Goal: Transaction & Acquisition: Book appointment/travel/reservation

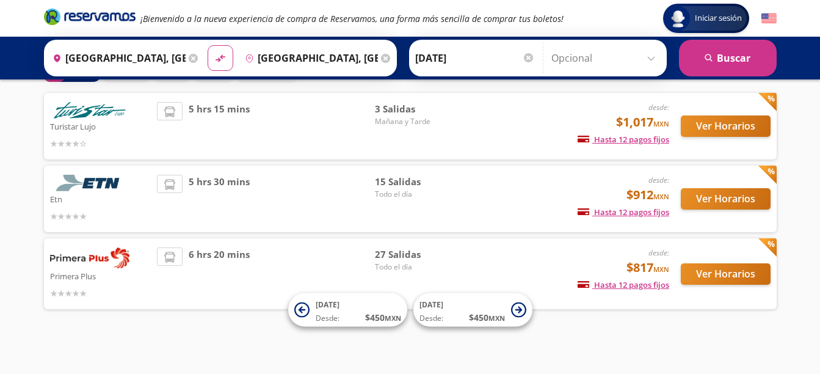
scroll to position [76, 0]
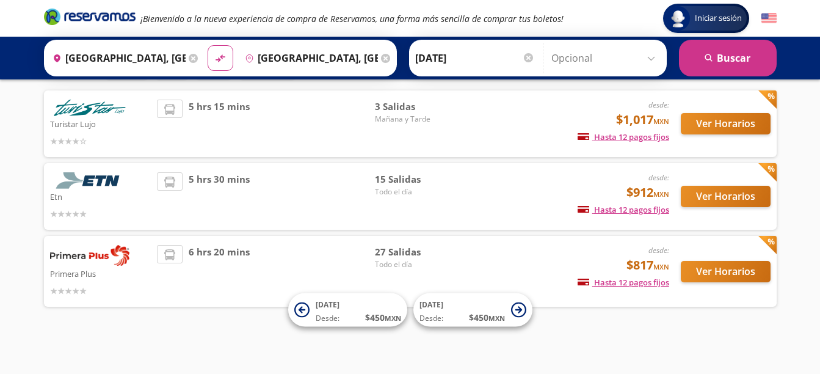
click at [302, 122] on div "5 hrs 15 mins" at bounding box center [266, 124] width 218 height 48
click at [726, 126] on button "Ver Horarios" at bounding box center [726, 123] width 90 height 21
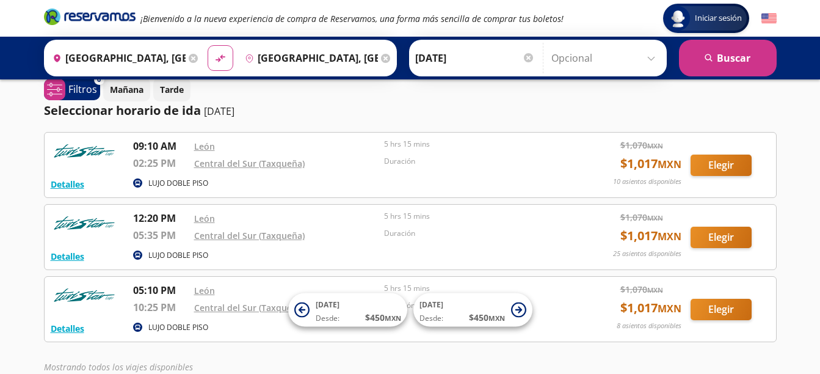
scroll to position [24, 0]
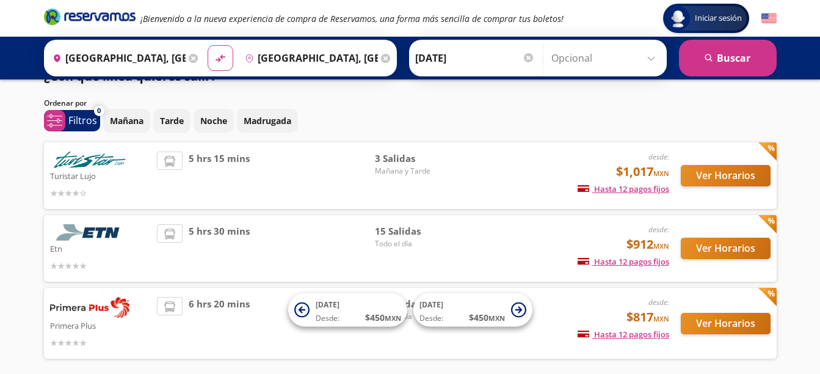
scroll to position [76, 0]
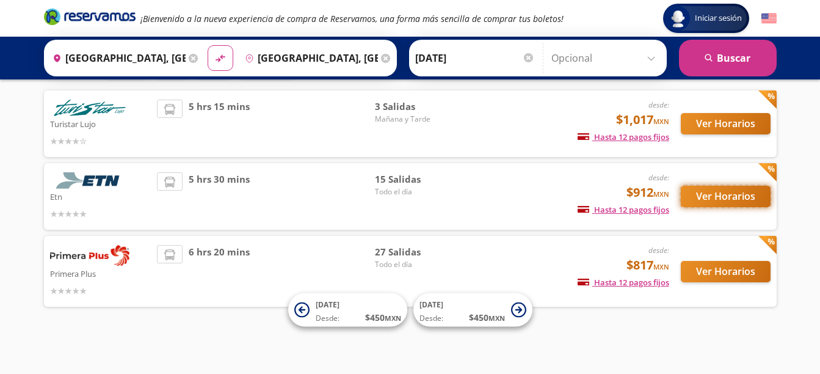
click at [735, 199] on button "Ver Horarios" at bounding box center [726, 196] width 90 height 21
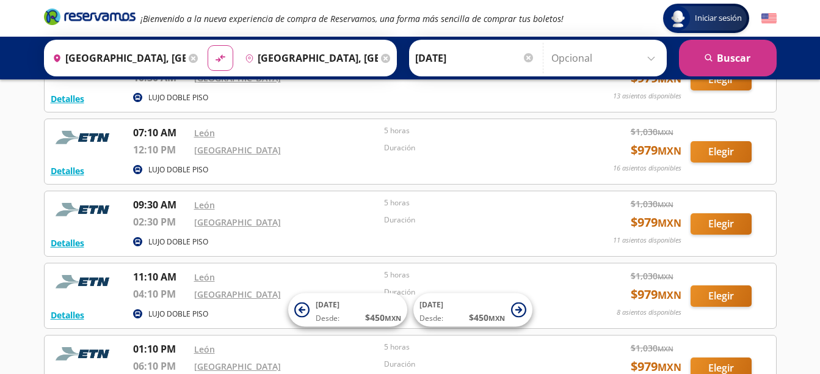
scroll to position [244, 0]
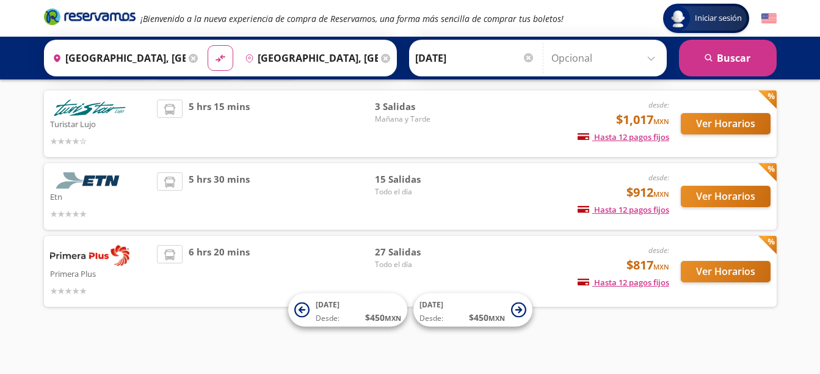
scroll to position [76, 0]
click at [729, 269] on button "Ver Horarios" at bounding box center [726, 271] width 90 height 21
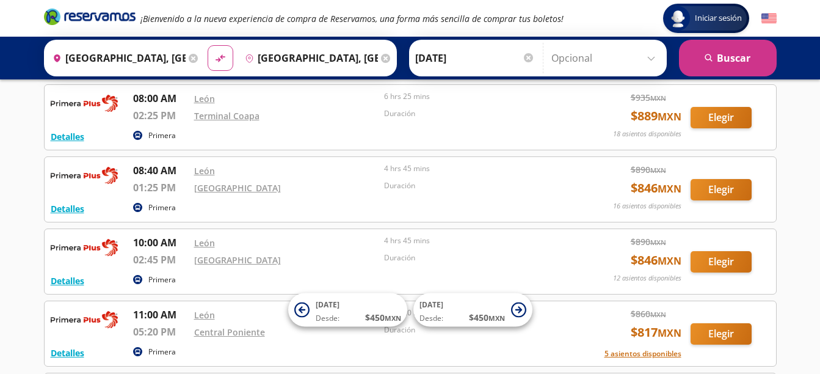
scroll to position [635, 0]
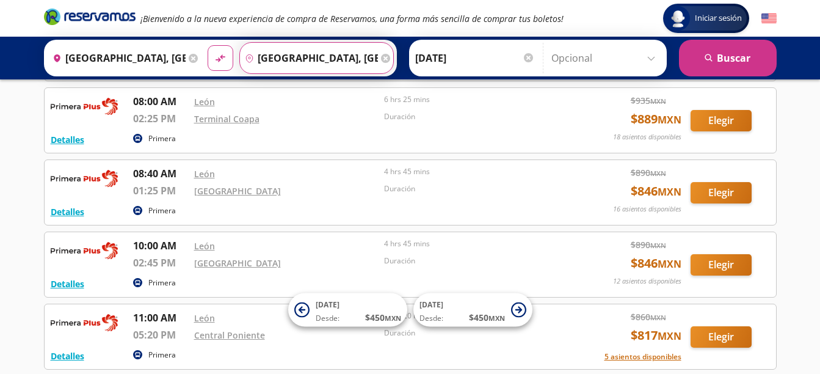
click at [333, 55] on input "[GEOGRAPHIC_DATA], [GEOGRAPHIC_DATA]" at bounding box center [309, 58] width 138 height 31
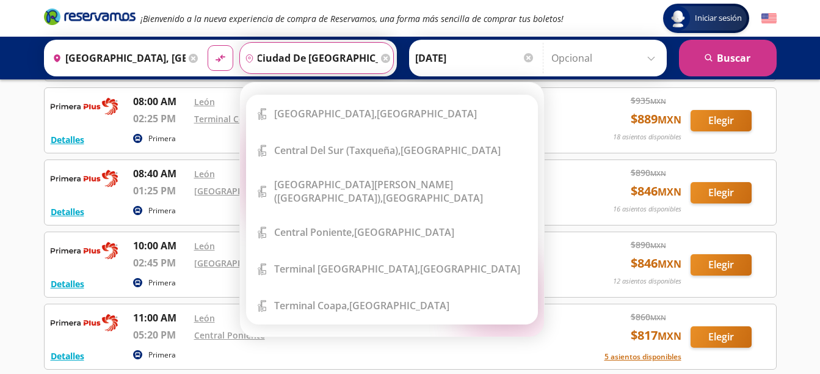
scroll to position [0, 0]
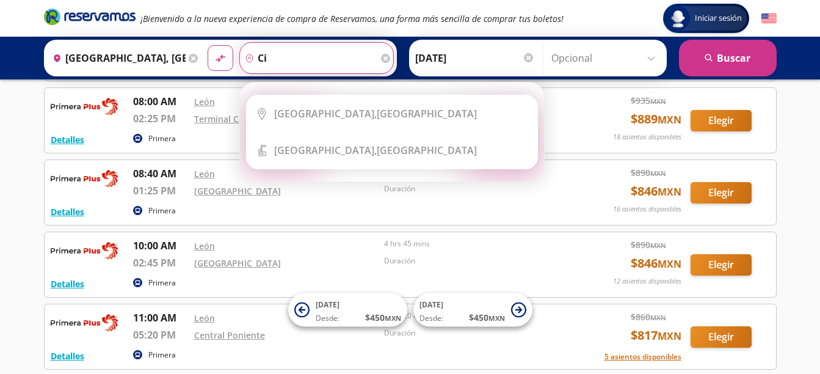
type input "c"
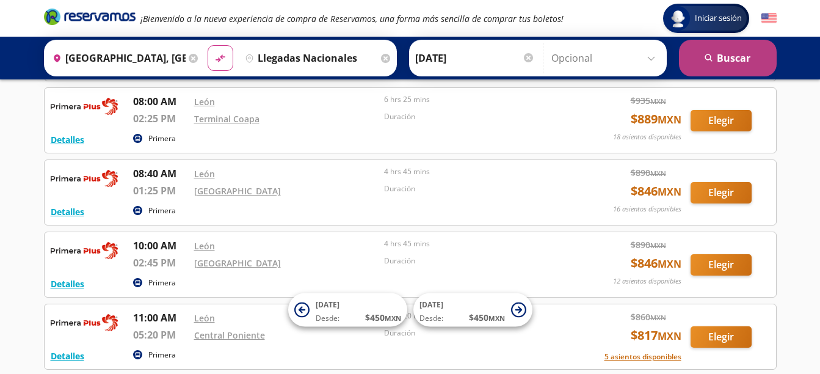
click at [686, 56] on button "search [GEOGRAPHIC_DATA]" at bounding box center [728, 58] width 98 height 37
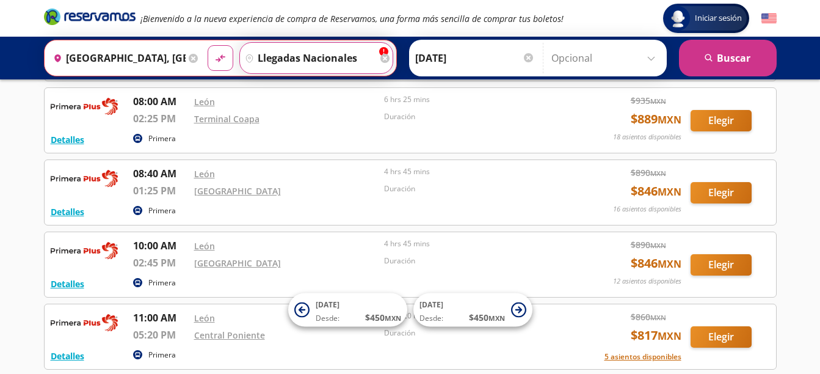
click at [357, 58] on input "llegadas nacionales" at bounding box center [308, 58] width 137 height 31
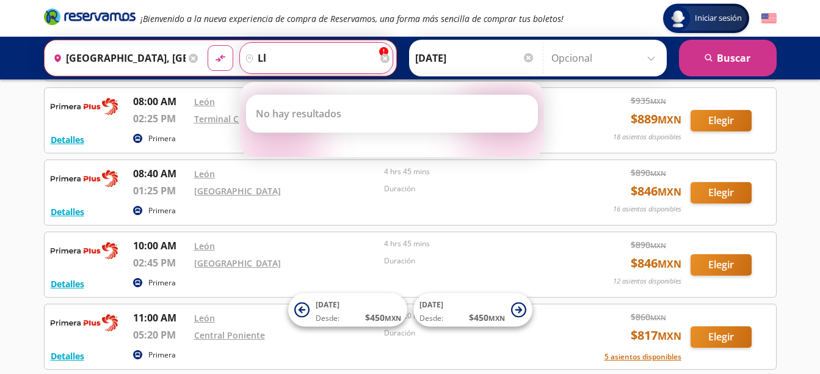
type input "l"
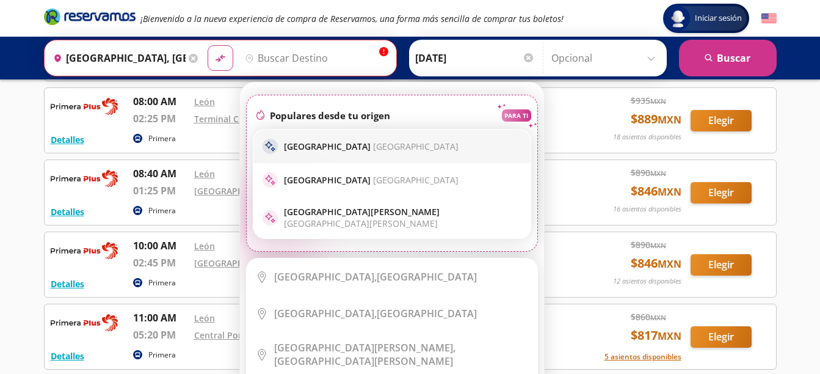
click at [314, 143] on p "[GEOGRAPHIC_DATA] [GEOGRAPHIC_DATA]" at bounding box center [371, 147] width 175 height 12
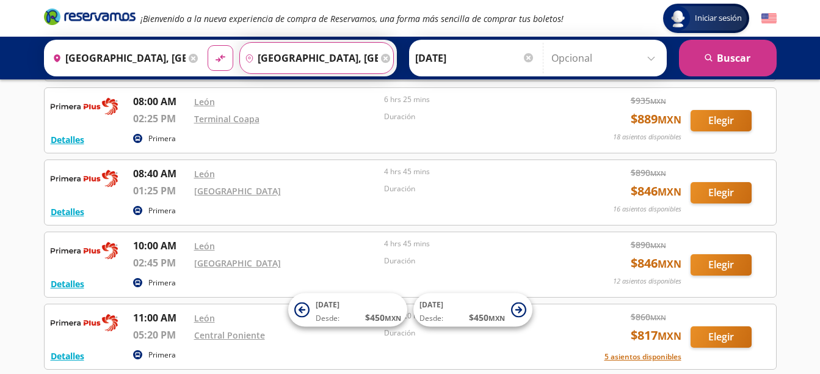
click at [334, 48] on input "[GEOGRAPHIC_DATA], [GEOGRAPHIC_DATA]" at bounding box center [309, 58] width 138 height 31
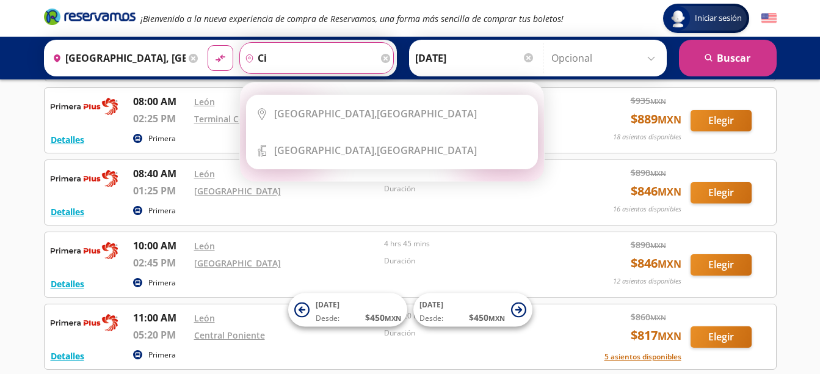
type input "c"
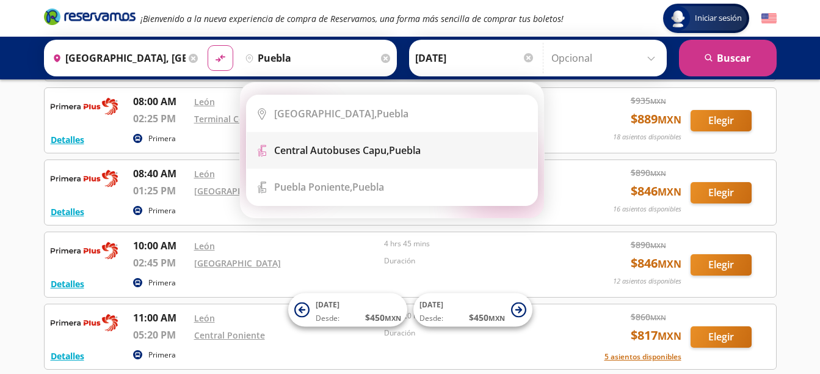
click at [338, 147] on b "Central Autobuses Capu," at bounding box center [331, 150] width 115 height 13
type input "Central Autobuses Capu, [GEOGRAPHIC_DATA]"
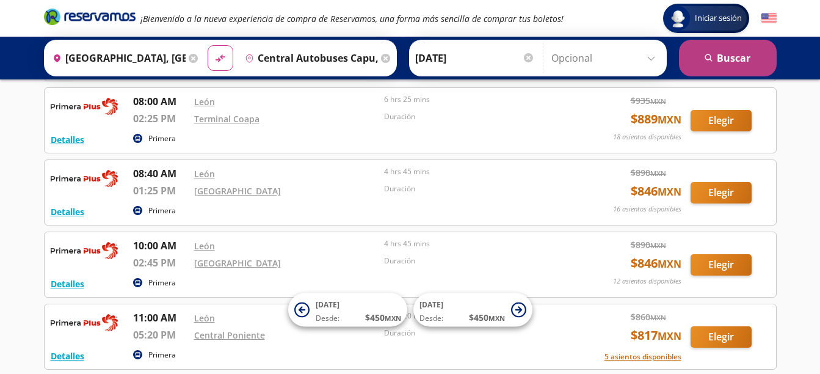
click at [709, 59] on icon "submit" at bounding box center [708, 57] width 7 height 7
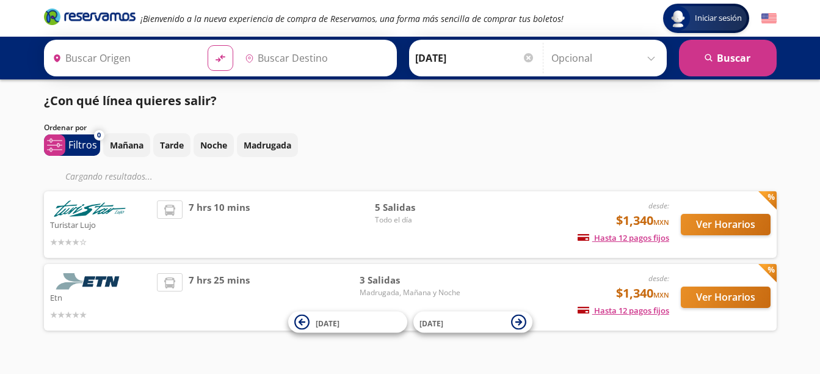
type input "[GEOGRAPHIC_DATA], [GEOGRAPHIC_DATA]"
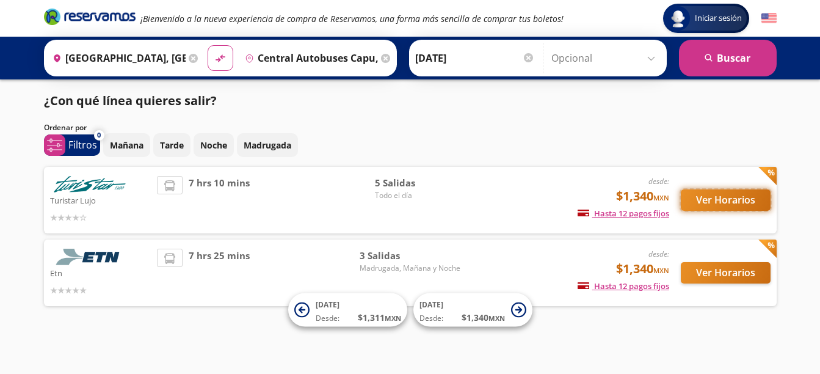
click at [709, 202] on button "Ver Horarios" at bounding box center [726, 199] width 90 height 21
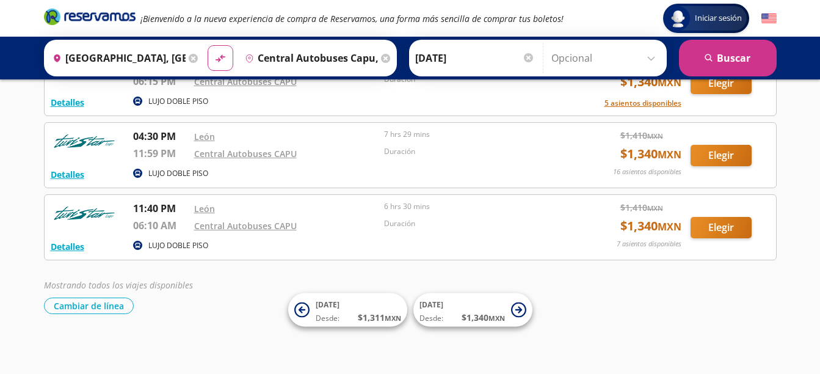
scroll to position [241, 0]
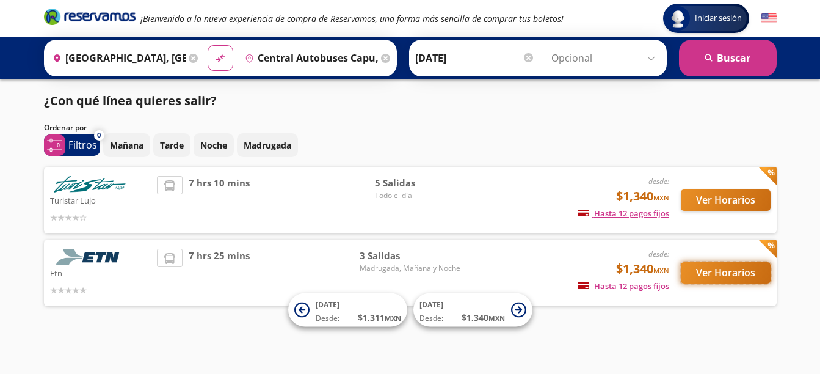
click at [737, 271] on button "Ver Horarios" at bounding box center [726, 272] width 90 height 21
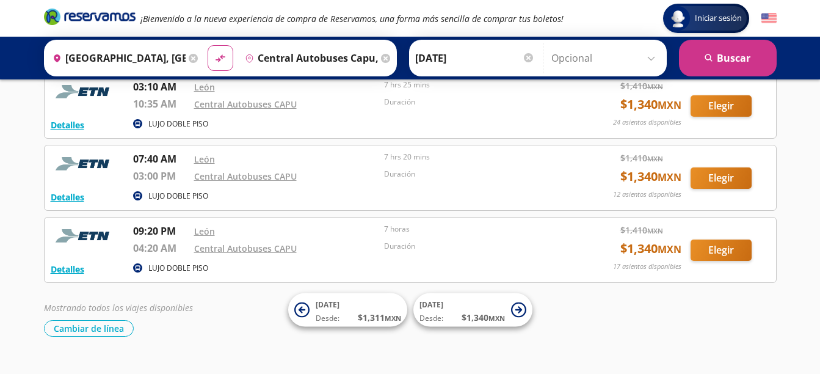
scroll to position [97, 0]
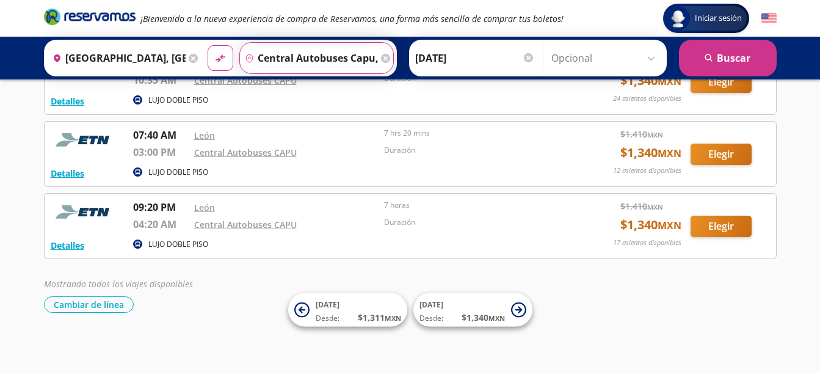
click at [338, 55] on input "Central Autobuses Capu, [GEOGRAPHIC_DATA]" at bounding box center [309, 58] width 138 height 31
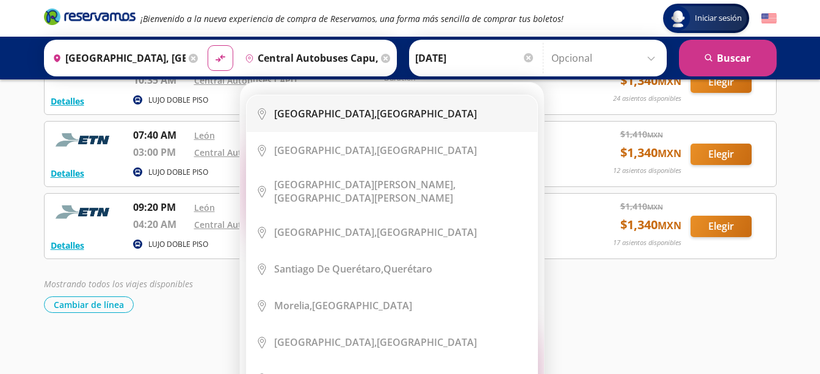
click at [346, 112] on b "[GEOGRAPHIC_DATA]," at bounding box center [325, 113] width 103 height 13
type input "[GEOGRAPHIC_DATA], [GEOGRAPHIC_DATA]"
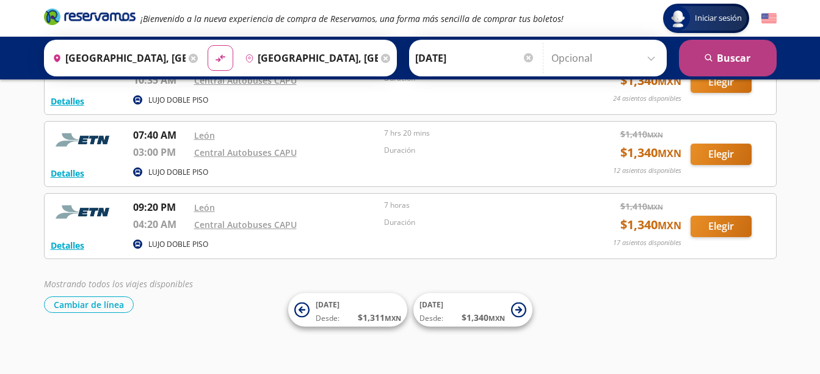
click at [724, 52] on button "search [GEOGRAPHIC_DATA]" at bounding box center [728, 58] width 98 height 37
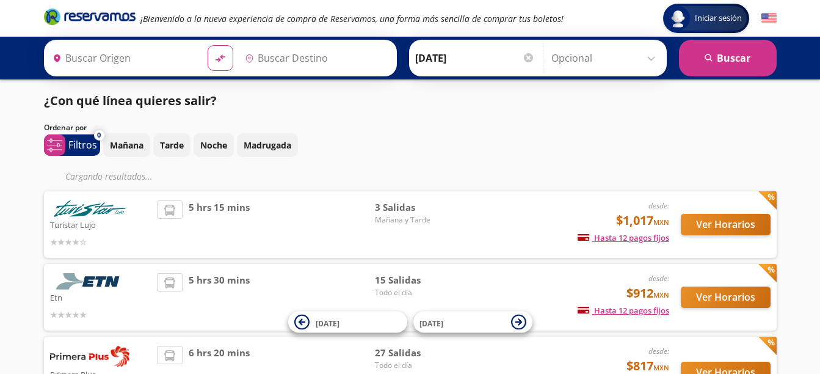
type input "[GEOGRAPHIC_DATA], [GEOGRAPHIC_DATA]"
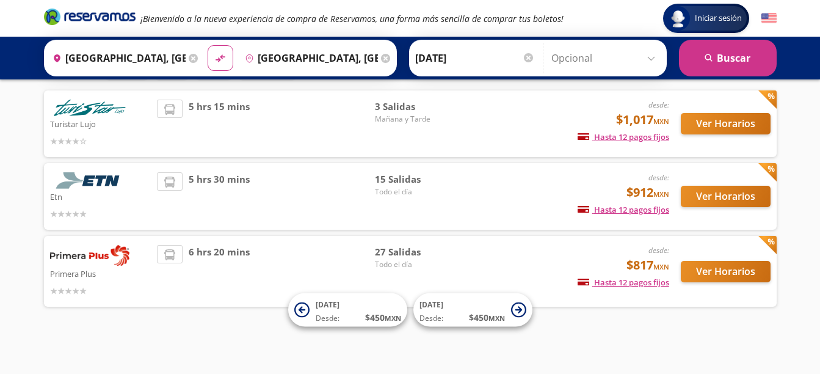
scroll to position [76, 0]
click at [736, 268] on button "Ver Horarios" at bounding box center [726, 271] width 90 height 21
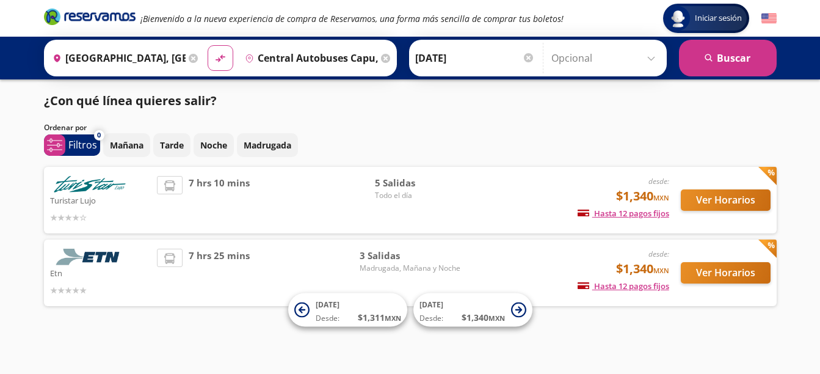
scroll to position [2, 0]
